Goal: Task Accomplishment & Management: Use online tool/utility

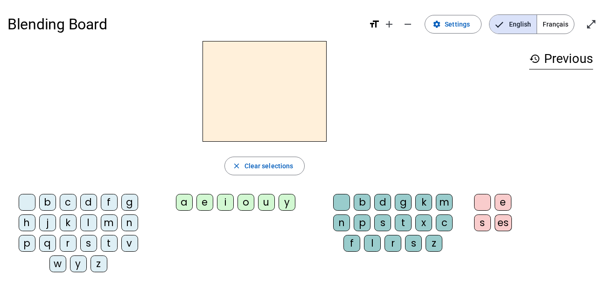
click at [92, 196] on div "d" at bounding box center [88, 202] width 17 height 17
click at [273, 207] on div "u" at bounding box center [266, 202] width 17 height 17
click at [443, 224] on div "c" at bounding box center [443, 222] width 17 height 17
click at [88, 200] on div "d" at bounding box center [88, 202] width 17 height 17
click at [270, 202] on div "u" at bounding box center [266, 202] width 17 height 17
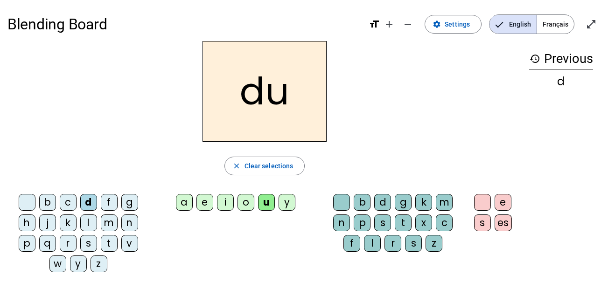
click at [449, 224] on div "c" at bounding box center [443, 222] width 17 height 17
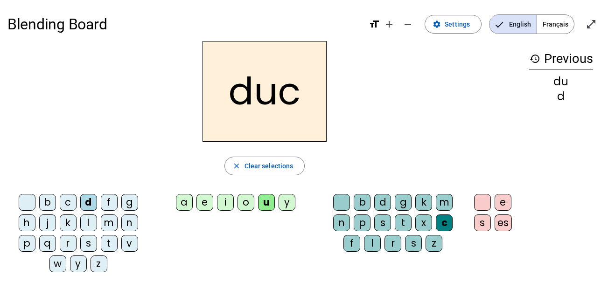
click at [337, 205] on div at bounding box center [341, 202] width 17 height 17
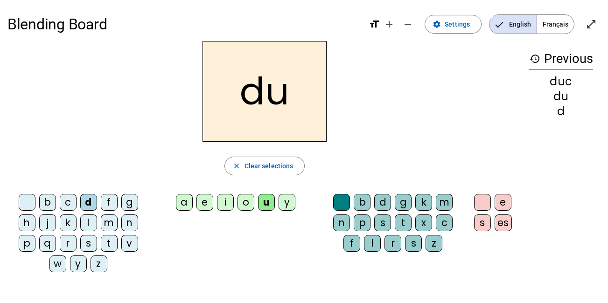
click at [201, 203] on div "e" at bounding box center [204, 202] width 17 height 17
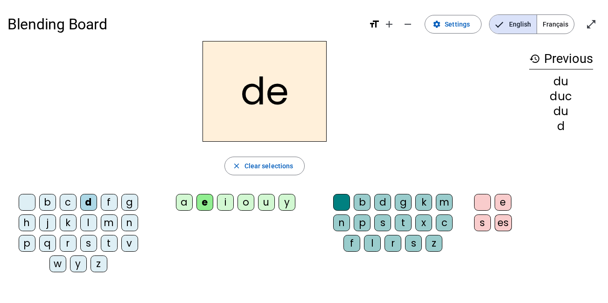
click at [128, 223] on div "n" at bounding box center [129, 222] width 17 height 17
click at [111, 223] on div "m" at bounding box center [109, 222] width 17 height 17
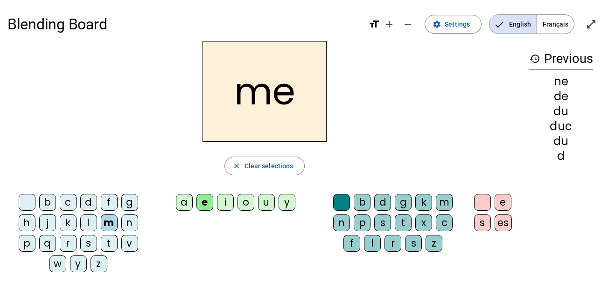
click at [85, 242] on div "s" at bounding box center [88, 243] width 17 height 17
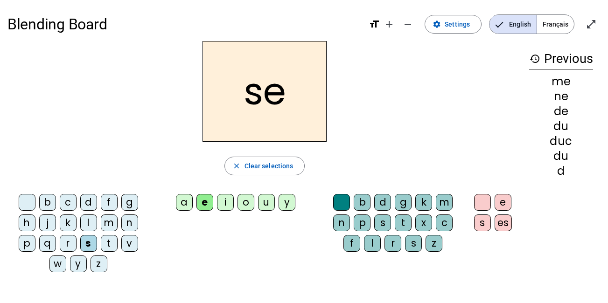
click at [264, 203] on div "u" at bounding box center [266, 202] width 17 height 17
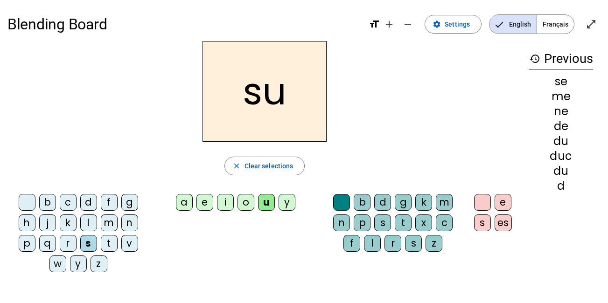
click at [88, 219] on div "l" at bounding box center [88, 222] width 17 height 17
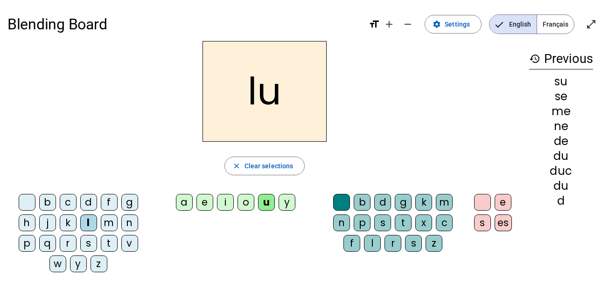
click at [189, 200] on div "a" at bounding box center [184, 202] width 17 height 17
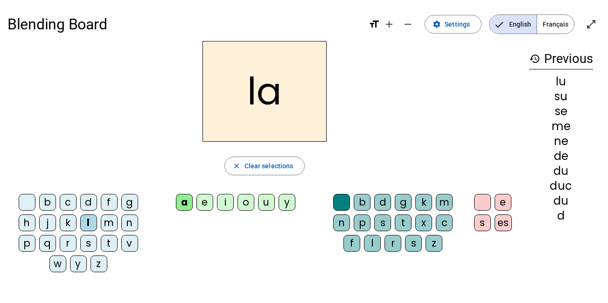
click at [443, 222] on div "c" at bounding box center [443, 222] width 17 height 17
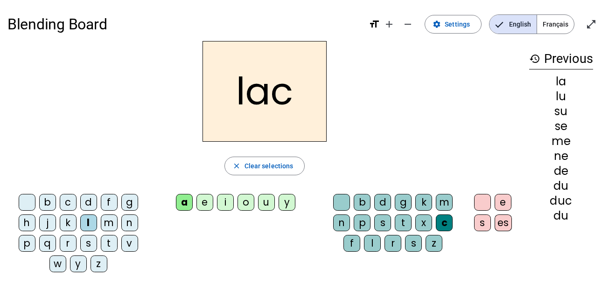
click at [107, 241] on div "t" at bounding box center [109, 243] width 17 height 17
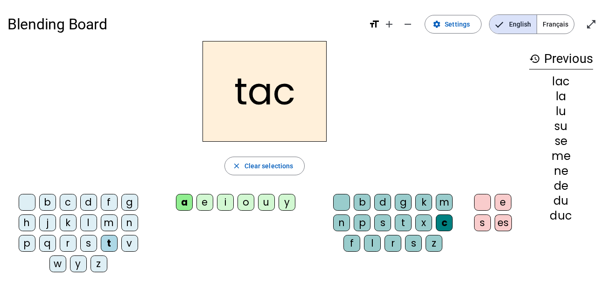
click at [48, 202] on div "b" at bounding box center [47, 202] width 17 height 17
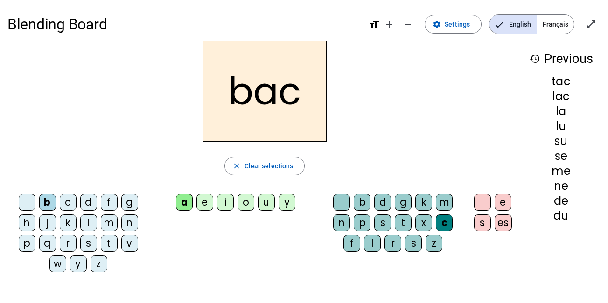
click at [86, 244] on div "s" at bounding box center [88, 243] width 17 height 17
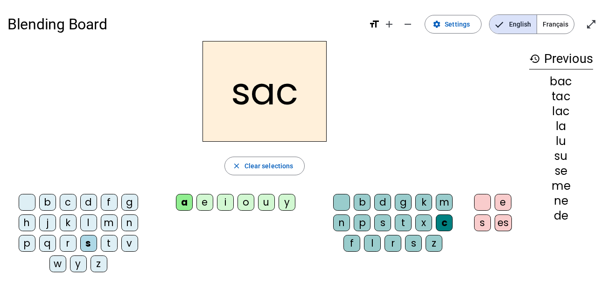
click at [204, 202] on div "e" at bounding box center [204, 202] width 17 height 17
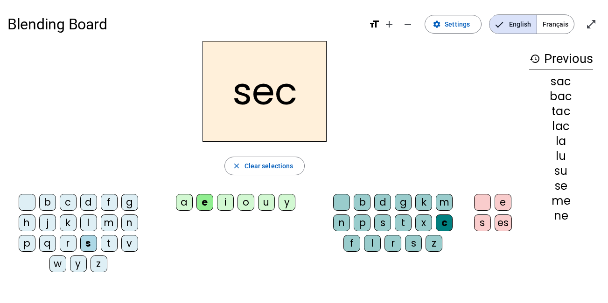
click at [369, 242] on div "l" at bounding box center [372, 243] width 17 height 17
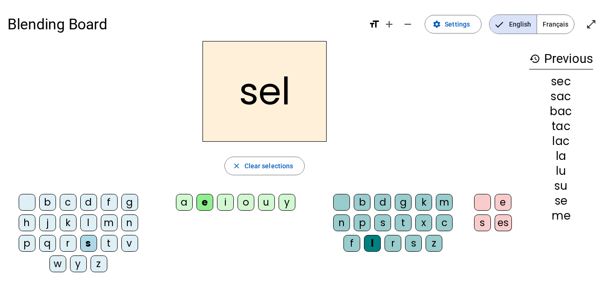
click at [246, 201] on div "o" at bounding box center [245, 202] width 17 height 17
